Goal: Task Accomplishment & Management: Use online tool/utility

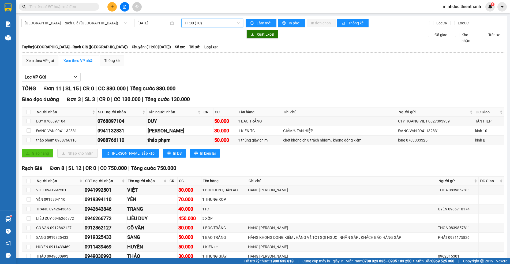
click at [218, 22] on span "11:00 (TC)" at bounding box center [211, 23] width 55 height 8
click at [198, 45] on div "09:00 (TC)" at bounding box center [204, 42] width 42 height 6
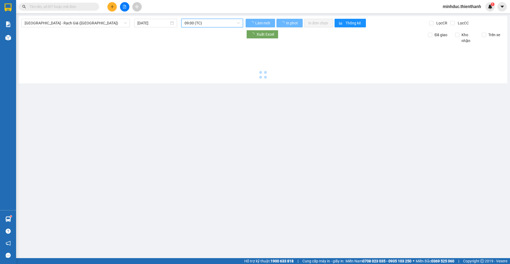
click at [210, 24] on span "09:00 (TC)" at bounding box center [211, 23] width 55 height 8
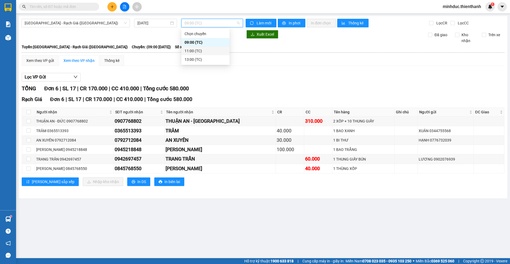
click at [202, 53] on div "11:00 (TC)" at bounding box center [205, 51] width 42 height 6
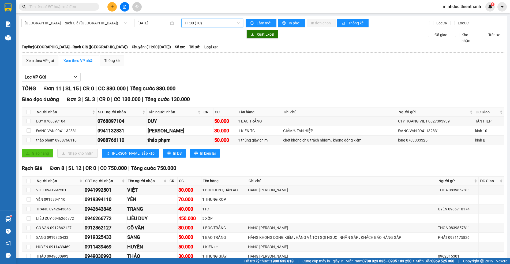
click at [216, 23] on span "11:00 (TC)" at bounding box center [211, 23] width 55 height 8
click at [197, 60] on div "13:00 (TC)" at bounding box center [204, 60] width 42 height 6
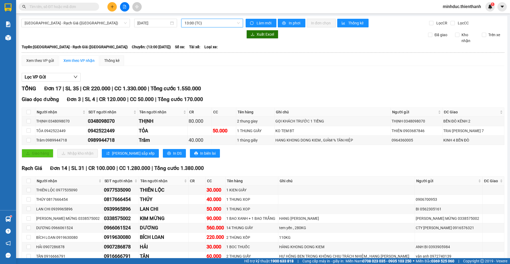
click at [213, 23] on span "13:00 (TC)" at bounding box center [211, 23] width 55 height 8
click at [207, 54] on div "11:00 (TC)" at bounding box center [204, 51] width 48 height 9
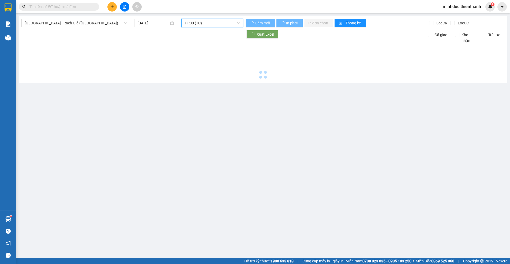
click at [219, 20] on span "11:00 (TC)" at bounding box center [211, 23] width 55 height 8
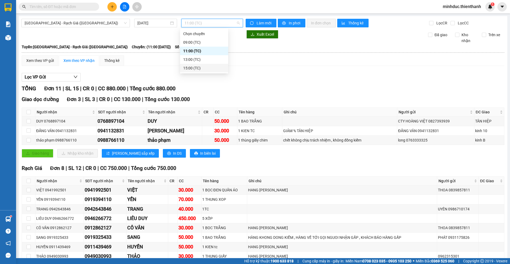
click at [201, 70] on div "15:00 (TC)" at bounding box center [204, 68] width 42 height 6
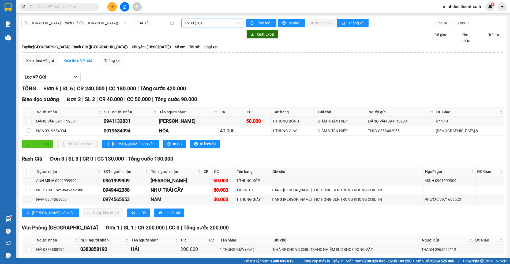
click at [214, 22] on span "15:00 (TC)" at bounding box center [211, 23] width 55 height 8
click at [201, 61] on div "13:00 (TC)" at bounding box center [204, 60] width 42 height 6
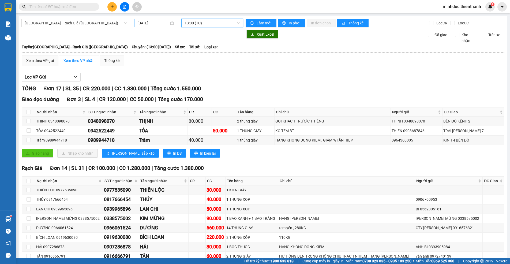
click at [162, 26] on input "[DATE]" at bounding box center [153, 23] width 32 height 6
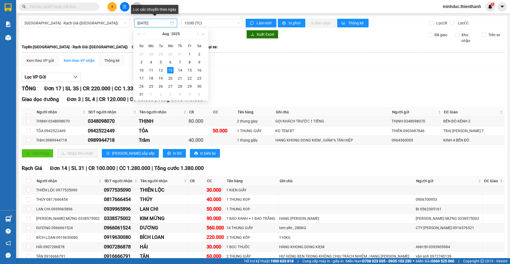
click at [162, 26] on div "[DATE]" at bounding box center [155, 23] width 43 height 9
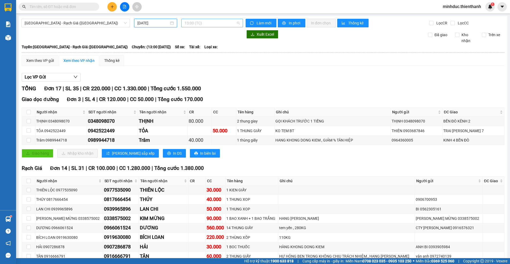
drag, startPoint x: 204, startPoint y: 23, endPoint x: 204, endPoint y: 29, distance: 5.6
click at [205, 24] on span "13:00 (TC)" at bounding box center [211, 23] width 55 height 8
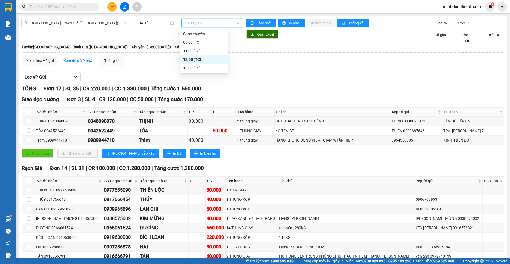
click at [197, 61] on div "13:00 (TC)" at bounding box center [204, 60] width 42 height 6
